Goal: Navigation & Orientation: Understand site structure

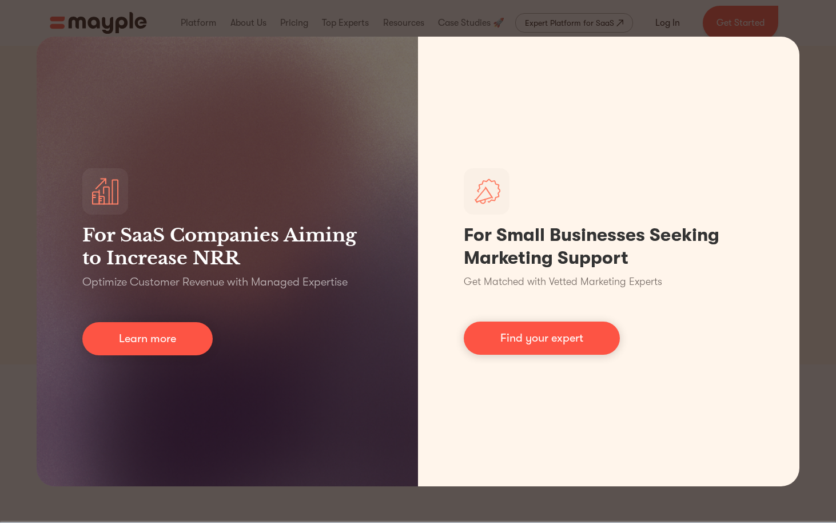
click at [820, 207] on div "For SaaS Companies Aiming to Increase NRR Optimize Customer Revenue with Manage…" at bounding box center [418, 261] width 836 height 523
click at [819, 156] on div "For SaaS Companies Aiming to Increase NRR Optimize Customer Revenue with Manage…" at bounding box center [418, 261] width 836 height 523
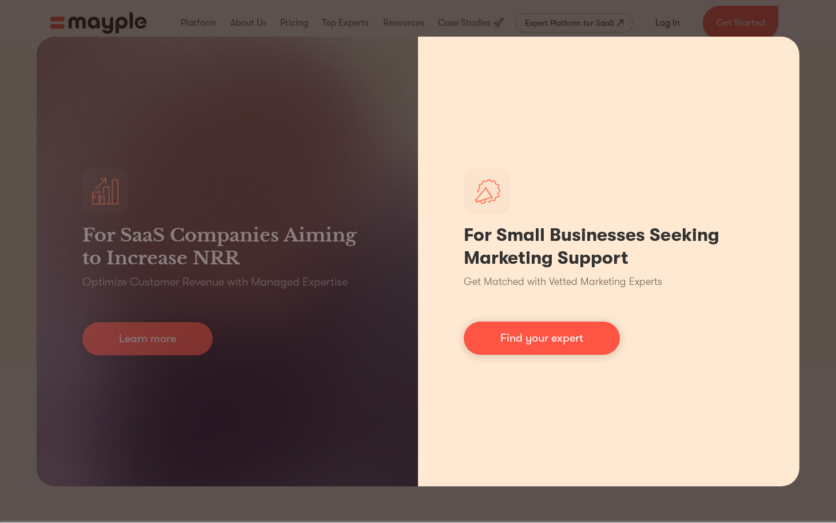
click at [636, 126] on div "For Small Businesses Seeking Marketing Support Get Matched with Vetted Marketin…" at bounding box center [609, 262] width 382 height 450
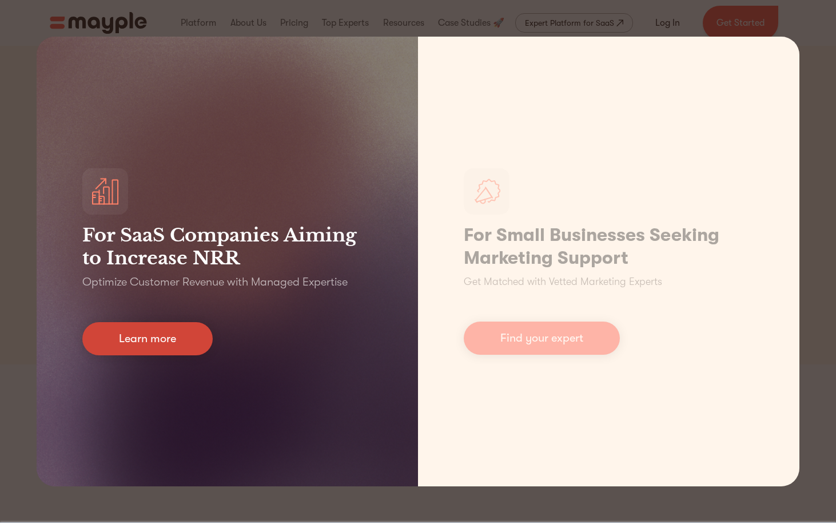
click at [186, 338] on link "Learn more" at bounding box center [147, 338] width 130 height 33
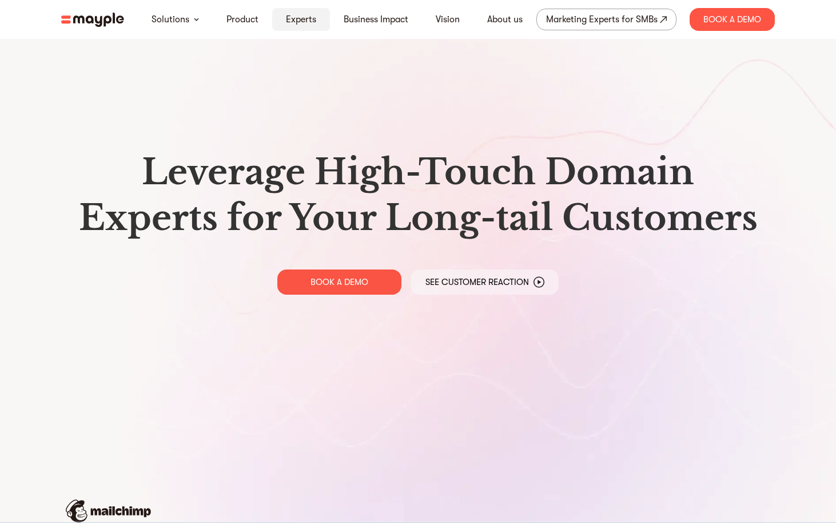
click at [289, 20] on link "Experts" at bounding box center [301, 20] width 30 height 14
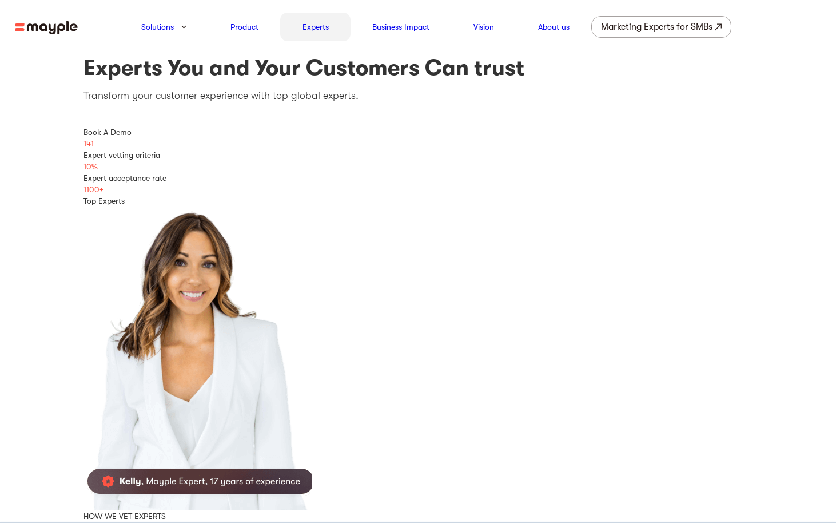
click at [313, 29] on link "Experts" at bounding box center [316, 27] width 26 height 14
click at [53, 30] on img at bounding box center [46, 28] width 63 height 14
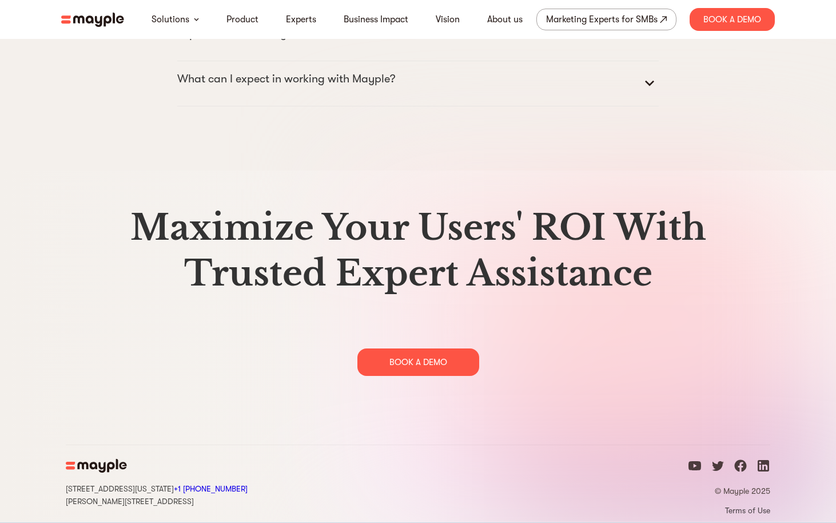
scroll to position [5876, 0]
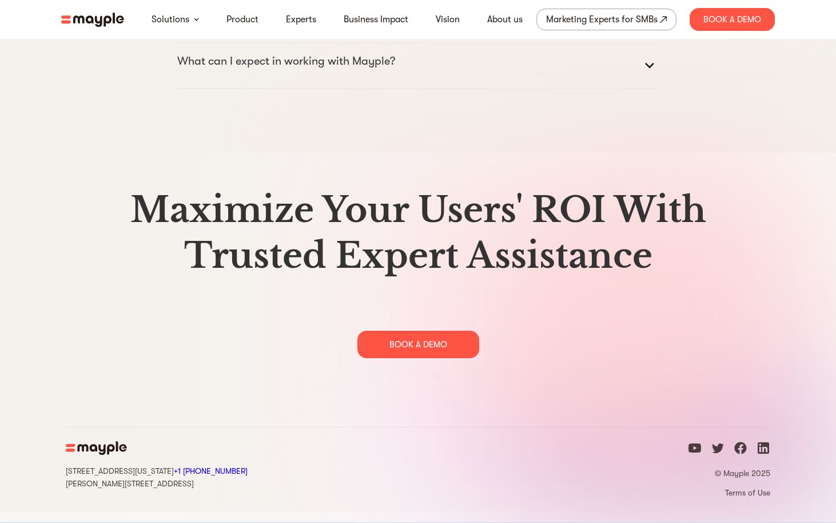
click at [765, 454] on icon "linkedin icon" at bounding box center [763, 447] width 11 height 11
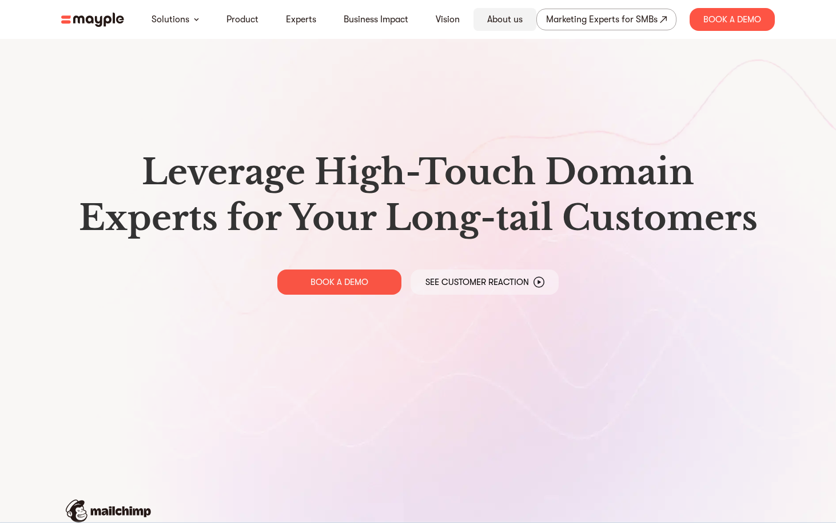
click at [515, 17] on link "About us" at bounding box center [504, 20] width 35 height 14
